Goal: Information Seeking & Learning: Understand process/instructions

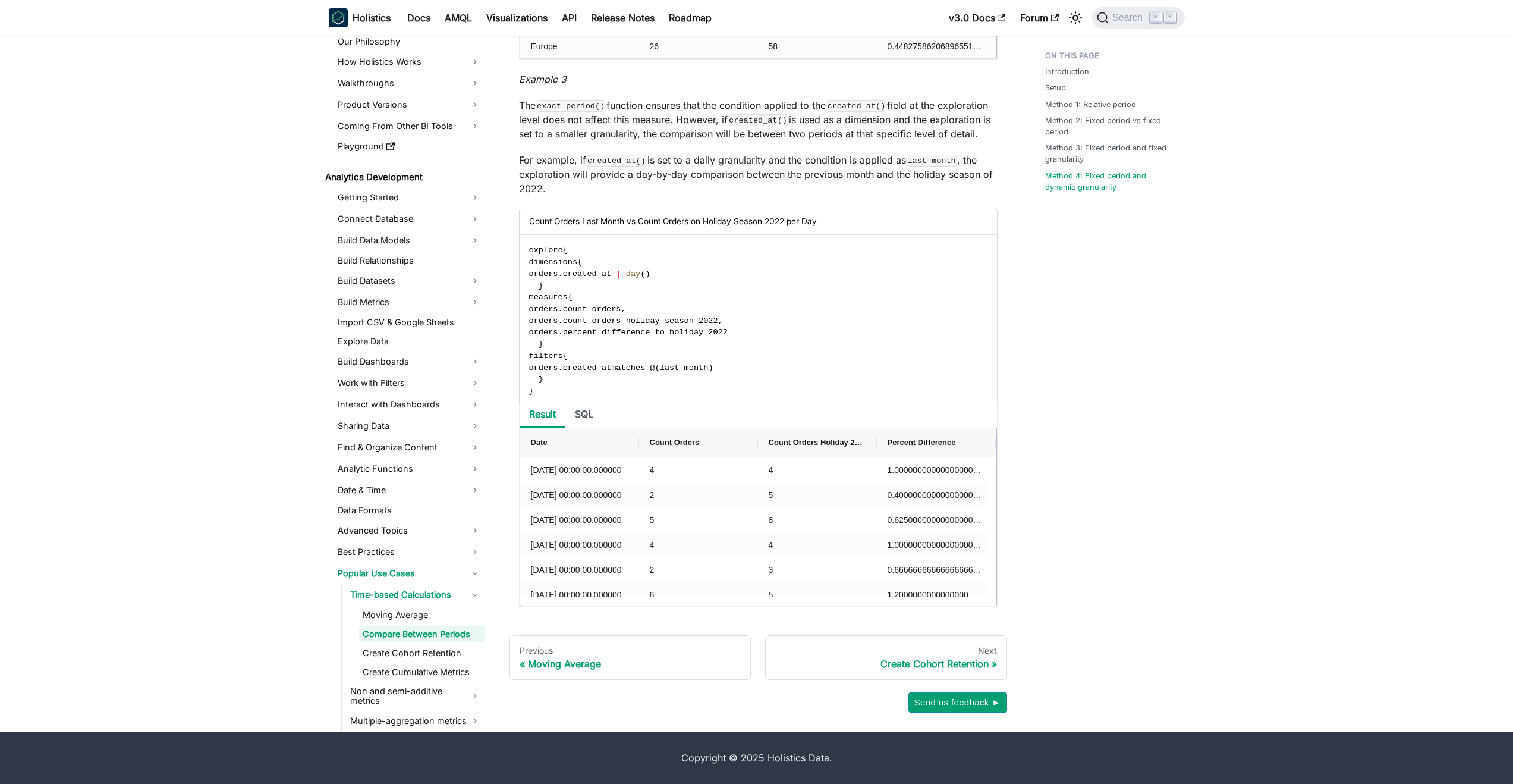
scroll to position [61, 0]
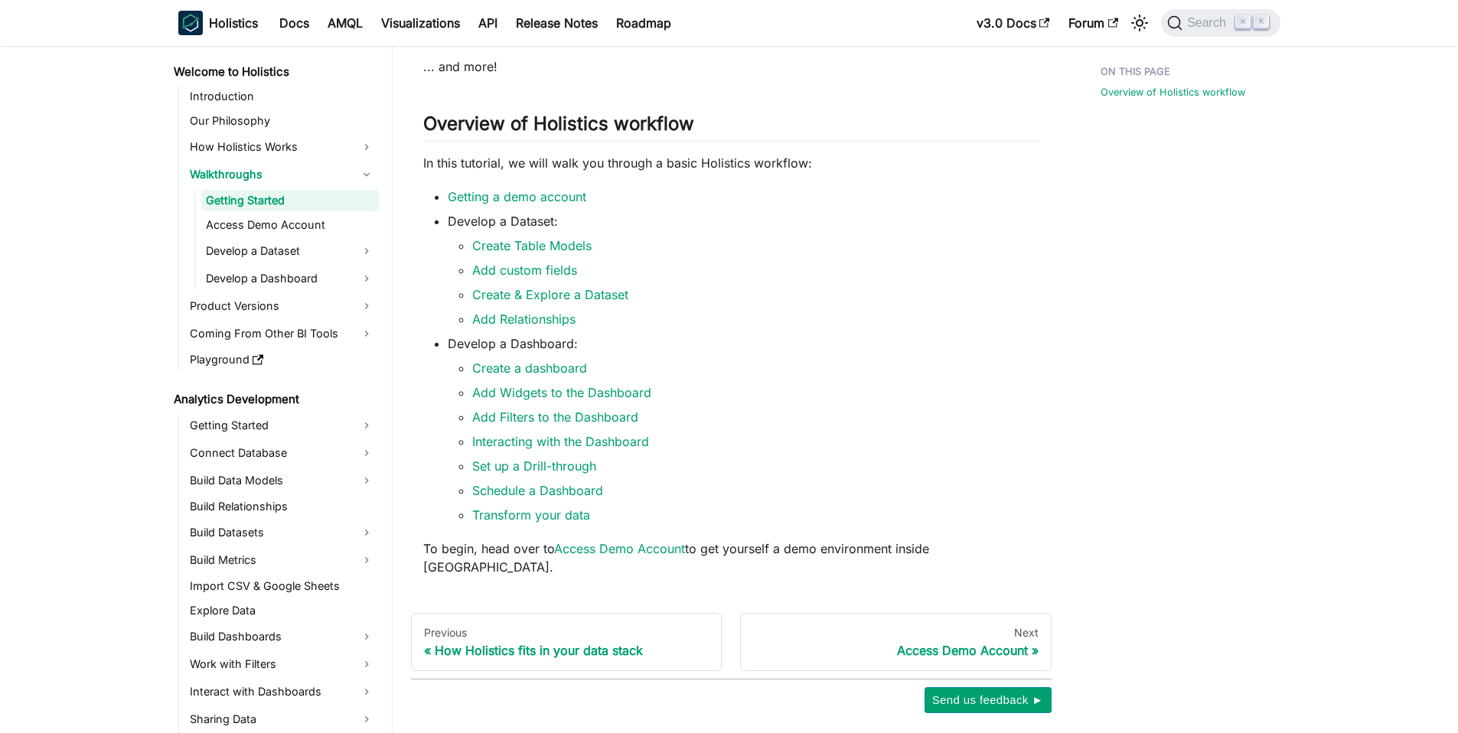
scroll to position [269, 0]
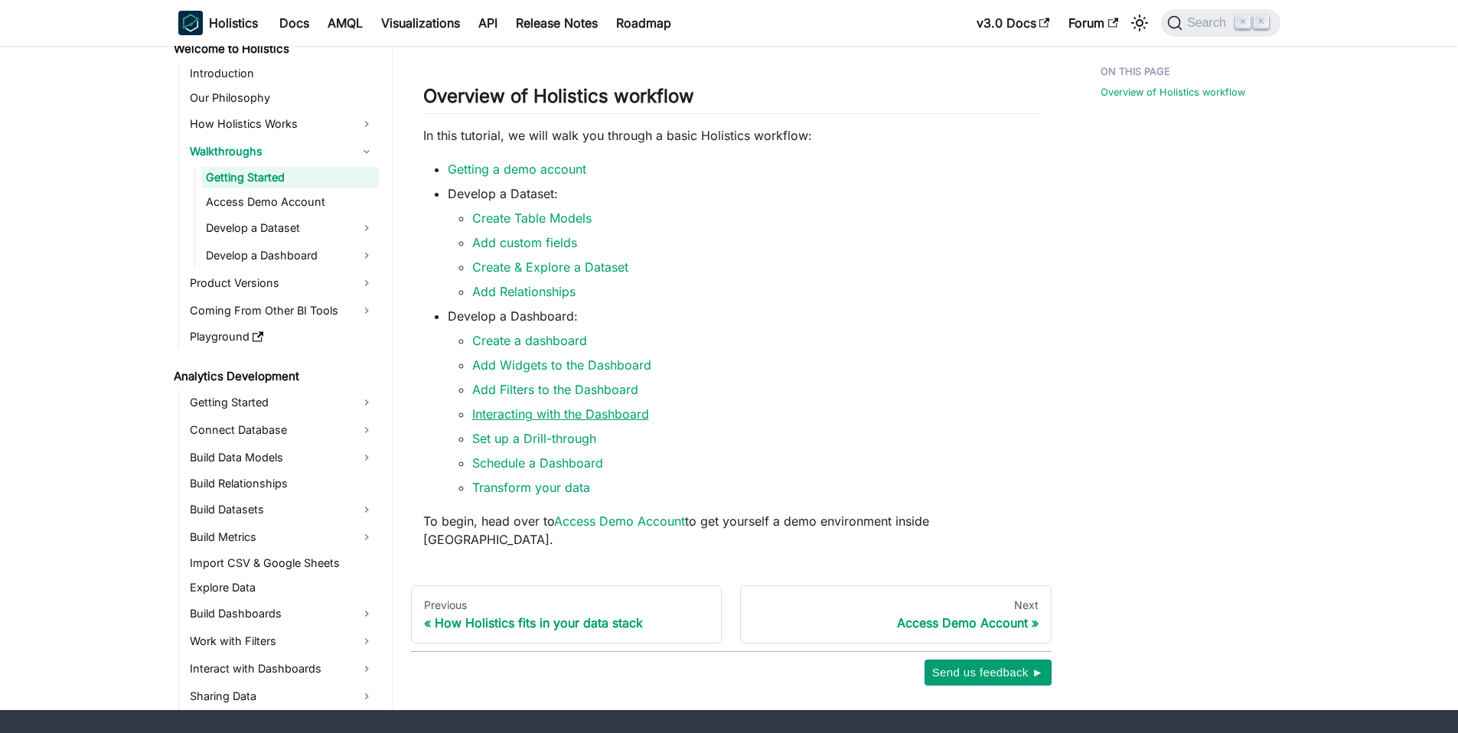
click at [548, 422] on link "Interacting with the Dashboard" at bounding box center [560, 413] width 177 height 15
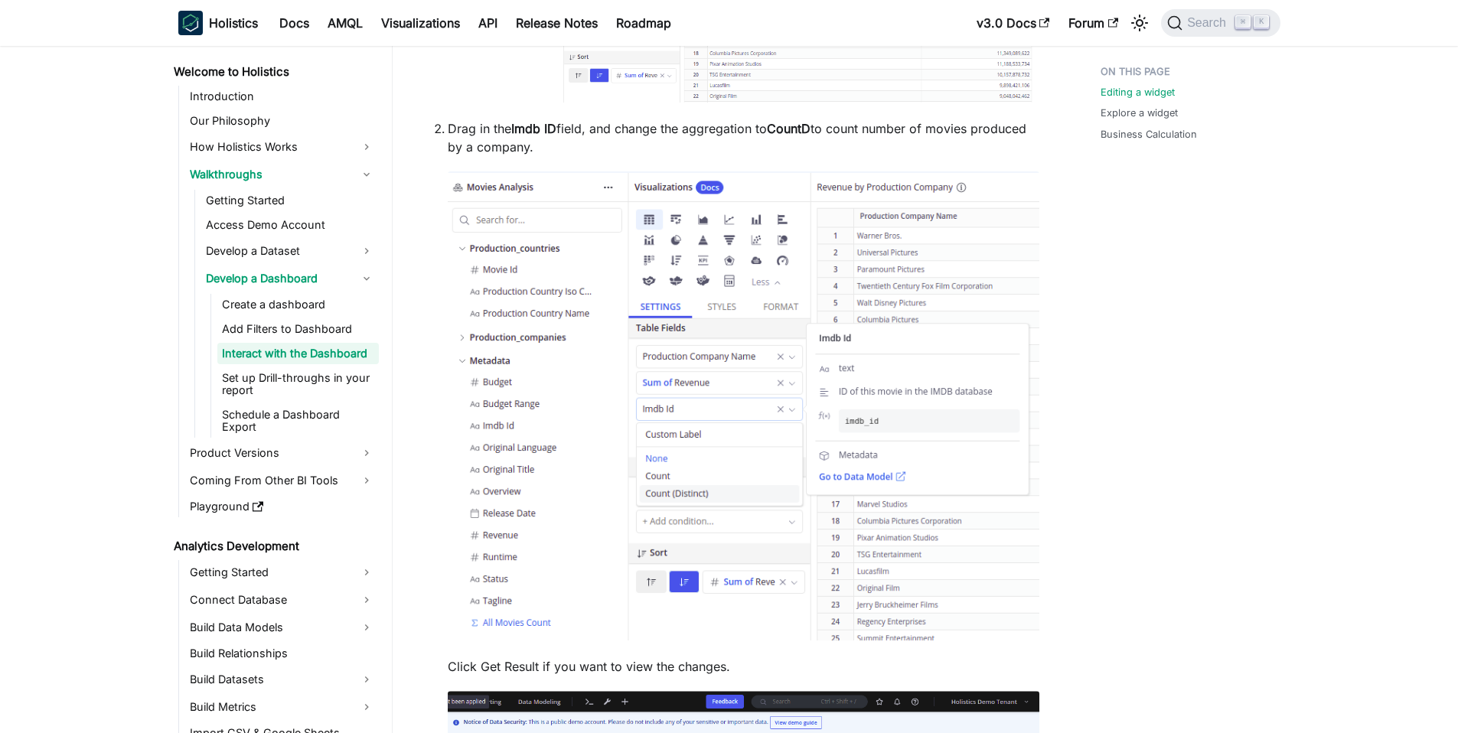
scroll to position [932, 0]
